Goal: Information Seeking & Learning: Learn about a topic

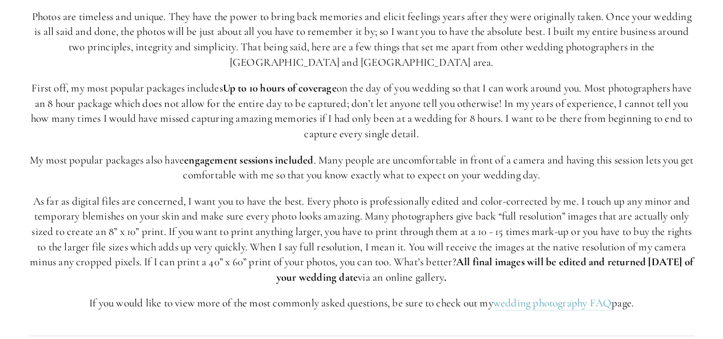
scroll to position [153, 0]
click at [313, 155] on strong "engagement sessions included" at bounding box center [248, 159] width 129 height 13
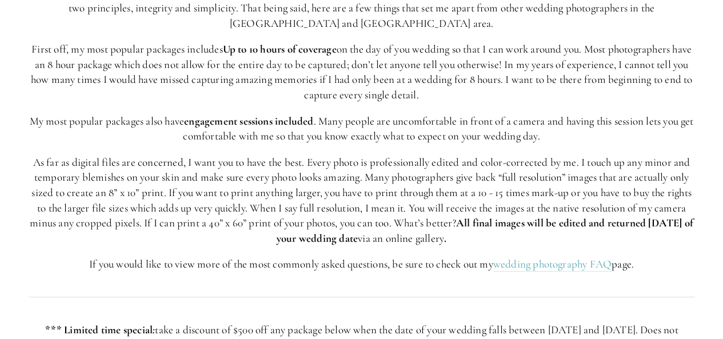
scroll to position [192, 0]
click at [193, 223] on p "As far as digital files are concerned, I want you to have the best. Every photo…" at bounding box center [362, 199] width 666 height 91
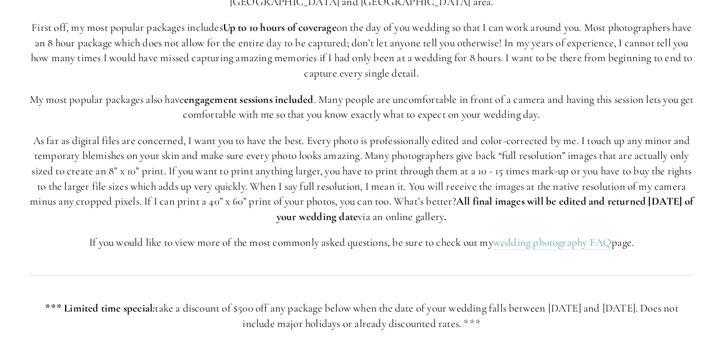
scroll to position [214, 0]
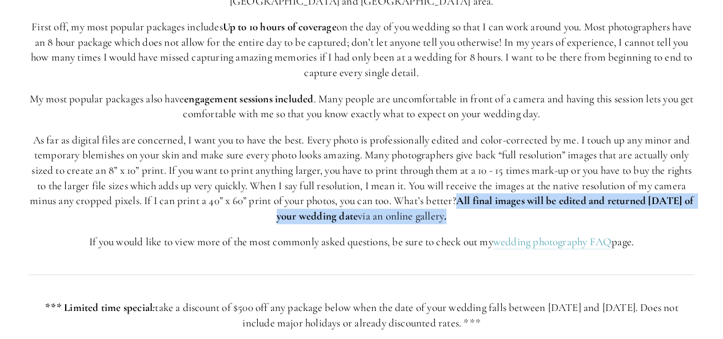
drag, startPoint x: 499, startPoint y: 196, endPoint x: 504, endPoint y: 209, distance: 13.6
click at [504, 209] on p "As far as digital files are concerned, I want you to have the best. Every photo…" at bounding box center [362, 178] width 666 height 91
copy p "All final images will be edited and returned within one month of your wedding d…"
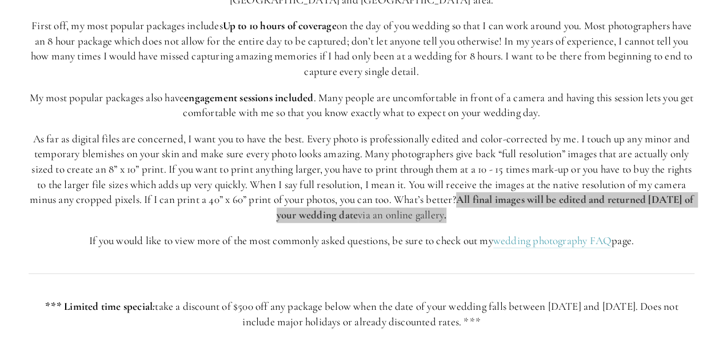
scroll to position [232, 0]
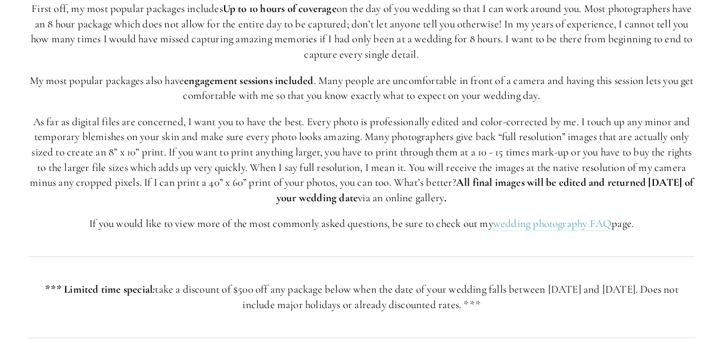
click at [291, 208] on div "Photos are timeless and unique. They have the power to bring back memories and …" at bounding box center [362, 81] width 666 height 302
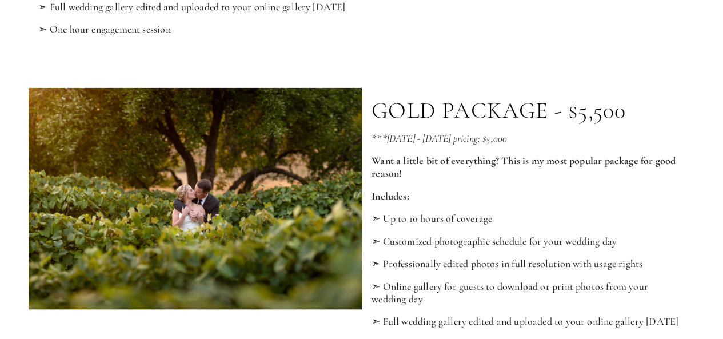
scroll to position [1120, 0]
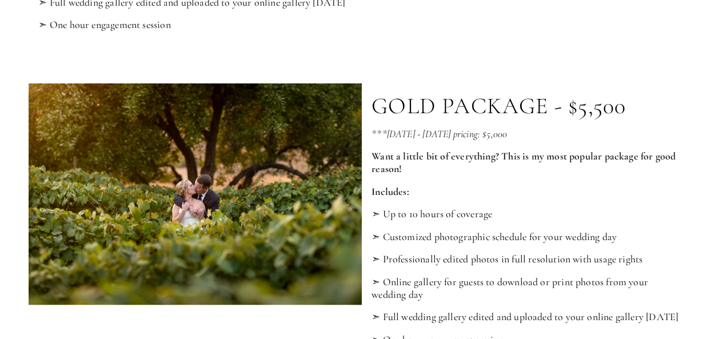
click at [280, 183] on div at bounding box center [195, 194] width 333 height 222
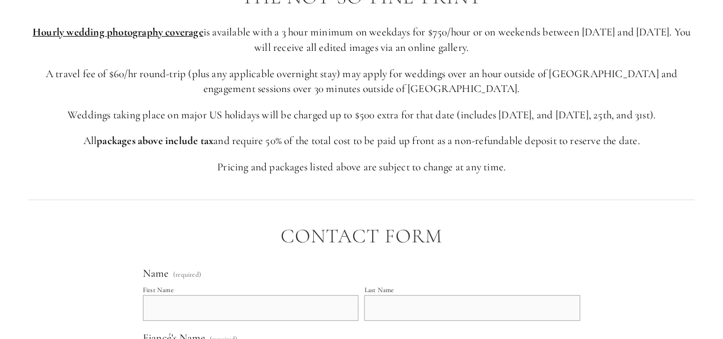
scroll to position [2322, 0]
click at [478, 150] on div "THE NOT-SO-FINE-PRINT Hourly wedding photography coverage is available with a 3…" at bounding box center [362, 81] width 666 height 189
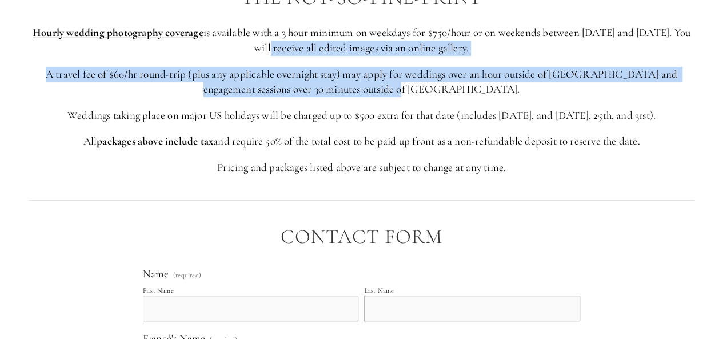
drag, startPoint x: 439, startPoint y: 146, endPoint x: 239, endPoint y: 93, distance: 206.4
click at [239, 93] on div "THE NOT-SO-FINE-PRINT Hourly wedding photography coverage is available with a 3…" at bounding box center [362, 81] width 666 height 189
click at [239, 55] on p "Hourly wedding photography coverage is available with a 3 hour minimum on weekd…" at bounding box center [362, 40] width 666 height 30
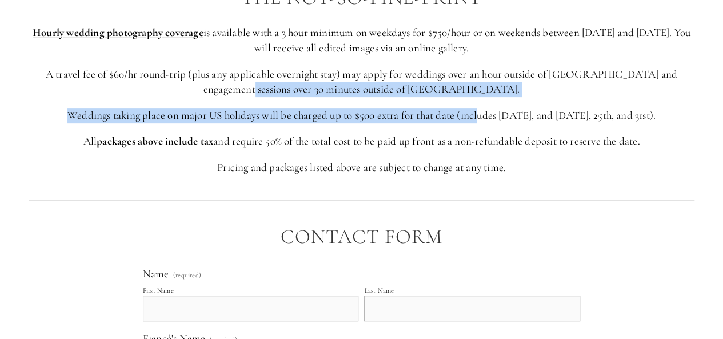
drag, startPoint x: 462, startPoint y: 156, endPoint x: 283, endPoint y: 134, distance: 179.6
click at [283, 134] on div "THE NOT-SO-FINE-PRINT Hourly wedding photography coverage is available with a 3…" at bounding box center [362, 81] width 666 height 189
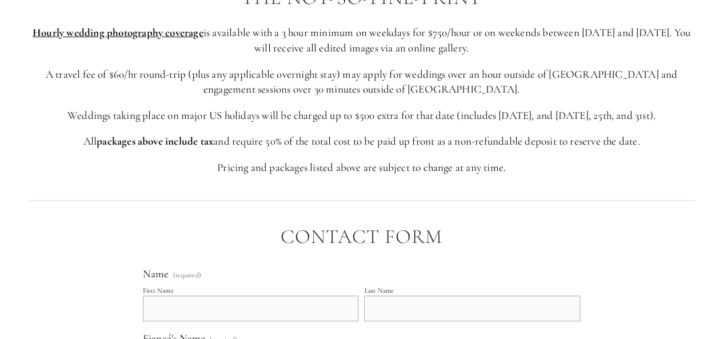
click at [468, 147] on div "THE NOT-SO-FINE-PRINT Hourly wedding photography coverage is available with a 3…" at bounding box center [362, 81] width 666 height 189
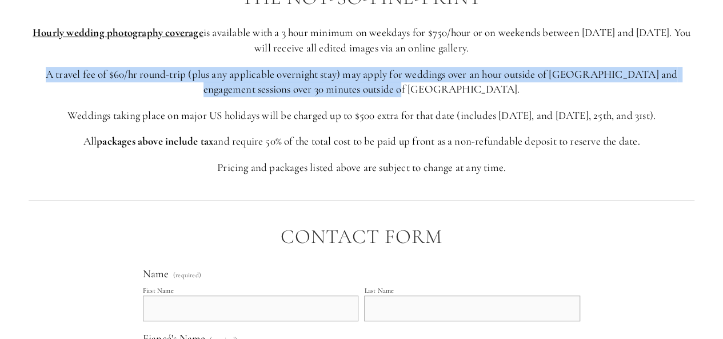
drag, startPoint x: 448, startPoint y: 139, endPoint x: 22, endPoint y: 117, distance: 426.4
click at [22, 117] on div "THE NOT-SO-FINE-PRINT Hourly wedding photography coverage is available with a 3…" at bounding box center [361, 81] width 685 height 208
copy p "A travel fee of $60/hr round-trip (plus any applicable overnight stay) may appl…"
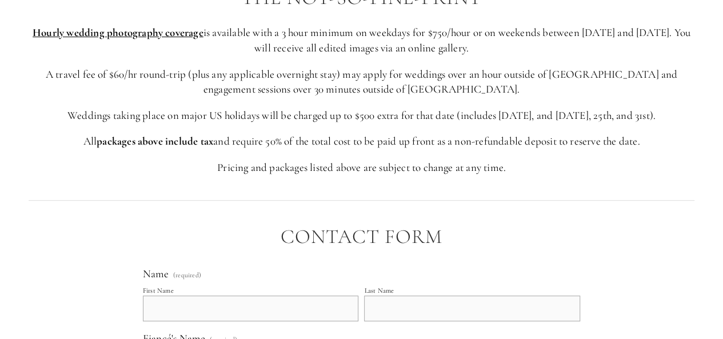
click at [250, 216] on div at bounding box center [361, 200] width 685 height 31
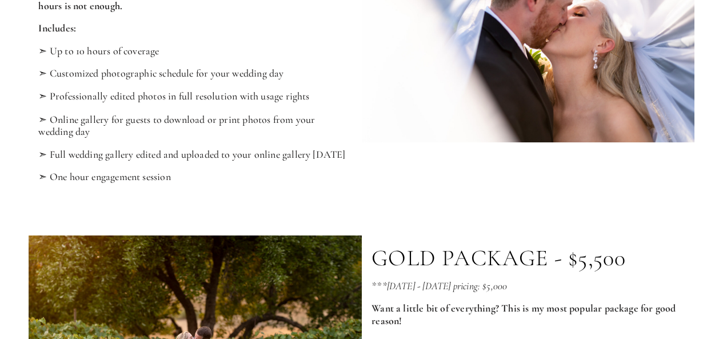
scroll to position [968, 0]
click at [346, 183] on p "➣ One hour engagement session" at bounding box center [194, 177] width 313 height 13
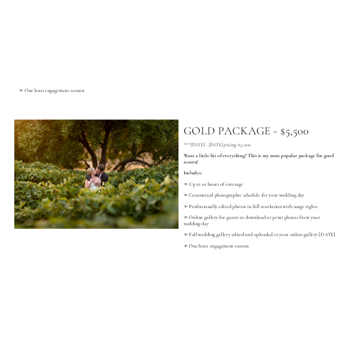
scroll to position [1135, 0]
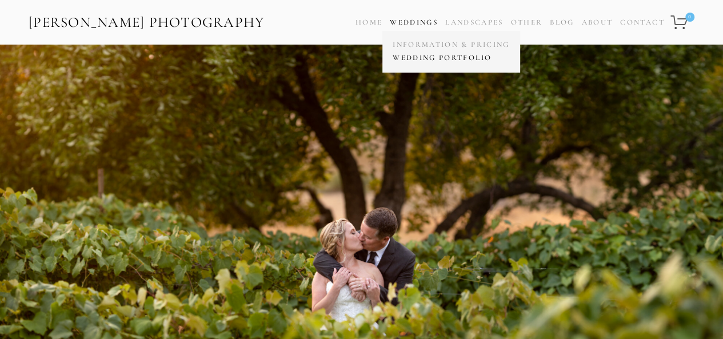
click at [421, 55] on link "Wedding Portfolio" at bounding box center [451, 57] width 122 height 13
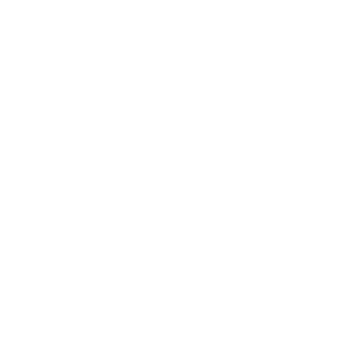
scroll to position [30625, 0]
